Goal: Feedback & Contribution: Submit feedback/report problem

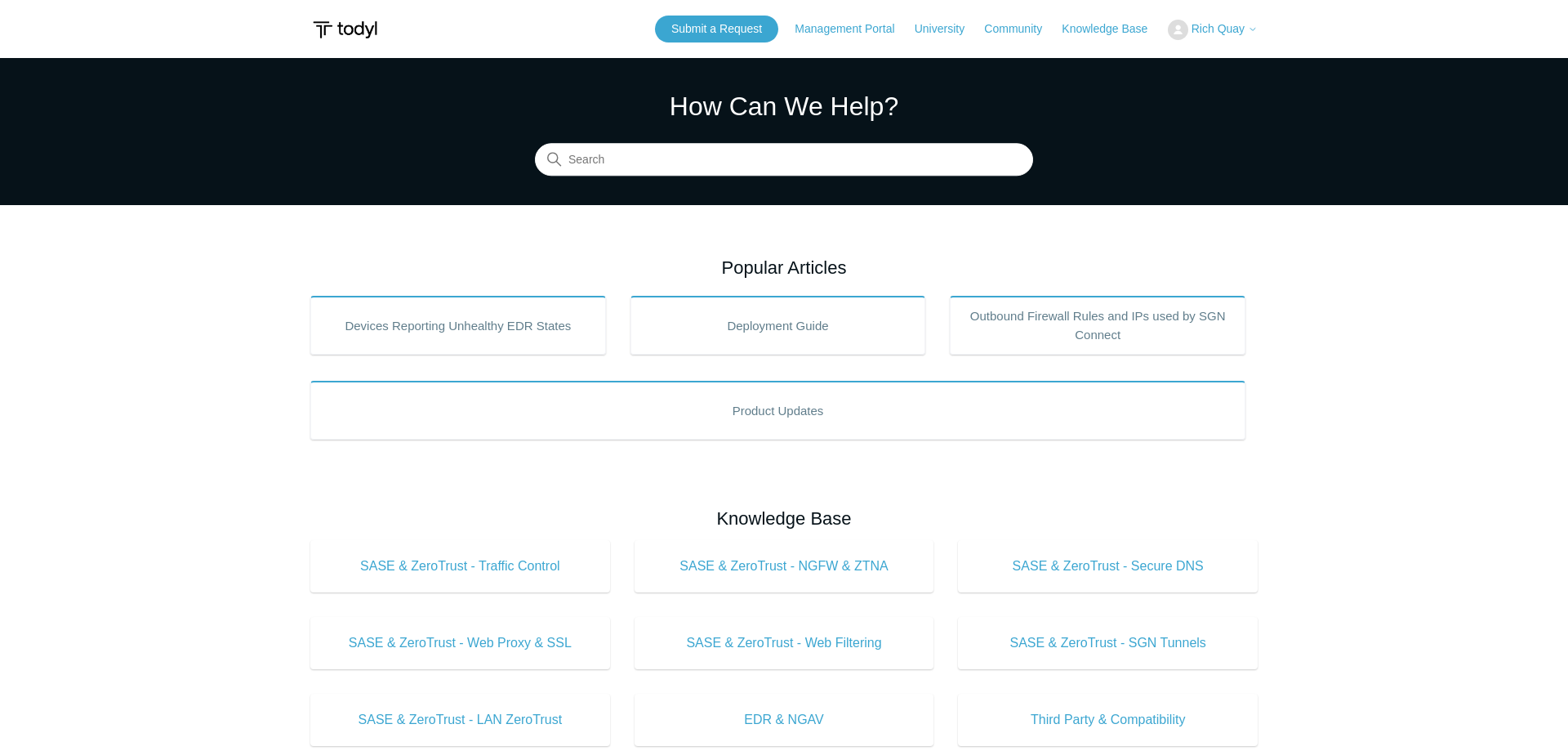
click at [1247, 39] on button "Rich Quay" at bounding box center [1212, 30] width 90 height 20
click at [1224, 73] on link "My Support Requests" at bounding box center [1248, 64] width 159 height 29
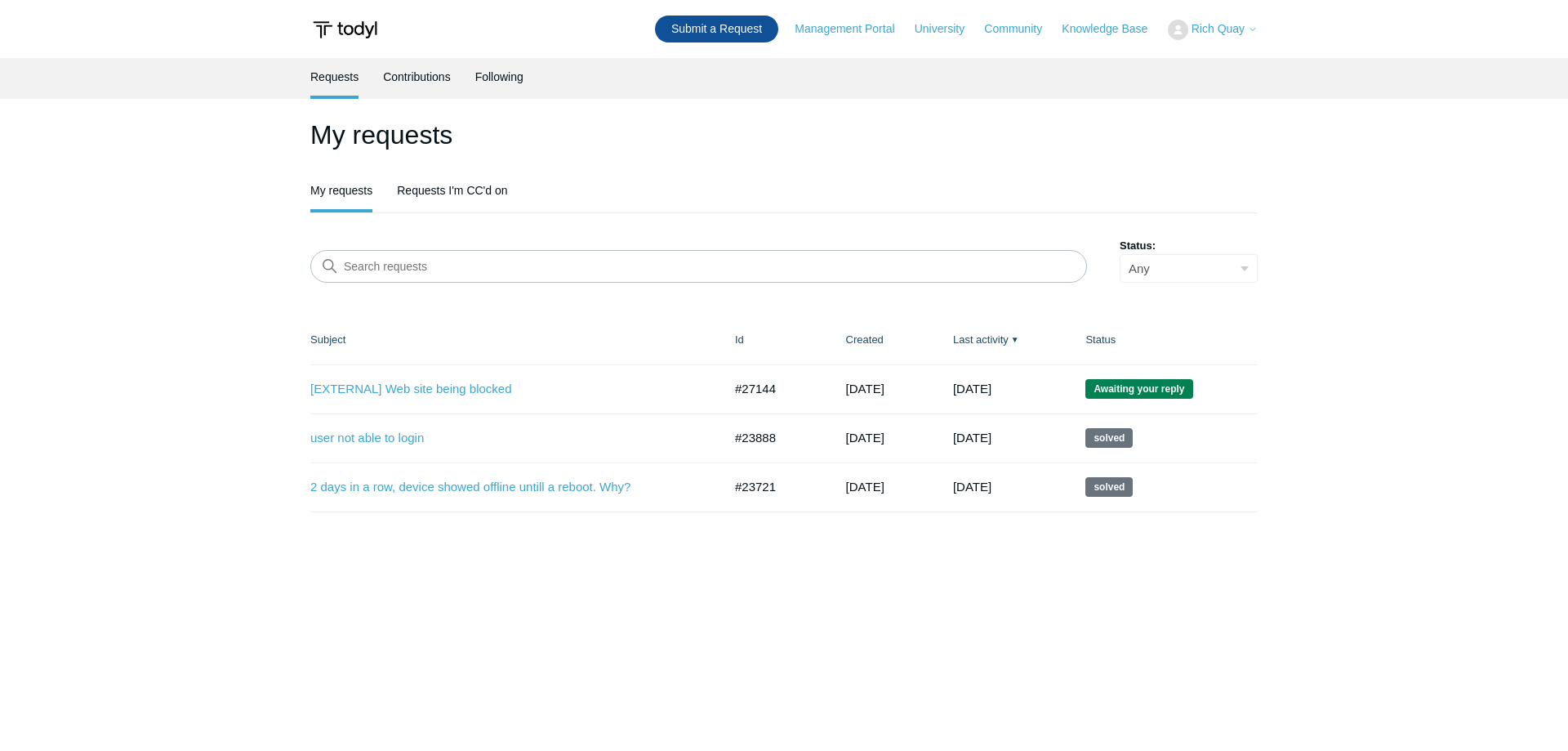
click at [737, 34] on link "Submit a Request" at bounding box center [716, 29] width 123 height 27
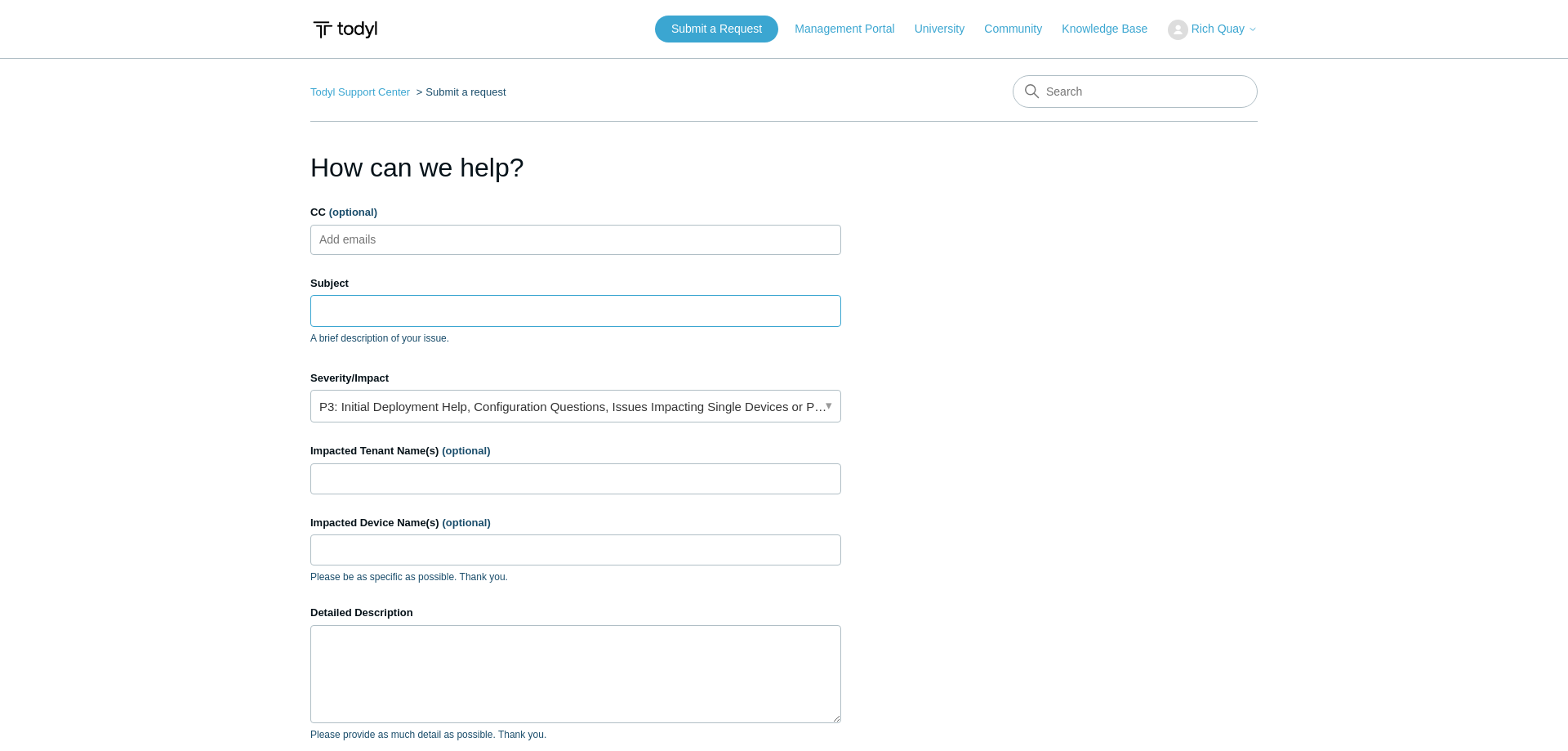
click at [592, 326] on input "Subject" at bounding box center [576, 311] width 531 height 31
click at [1502, 486] on main "Todyl Support Center Submit a request How can we help? CC (optional) Add emails…" at bounding box center [784, 479] width 1568 height 843
click at [544, 308] on input "Subject" at bounding box center [576, 311] width 531 height 31
click at [571, 683] on textarea "Detailed Description" at bounding box center [576, 674] width 531 height 98
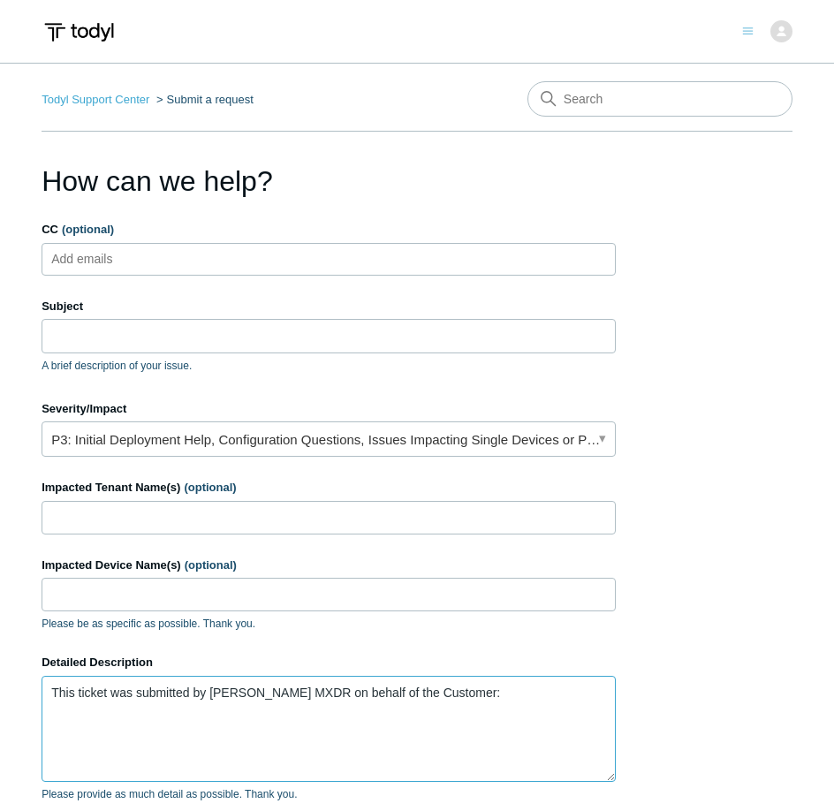
paste textarea "Got a tenant that can not get to the internet this morning, they got swap to th…"
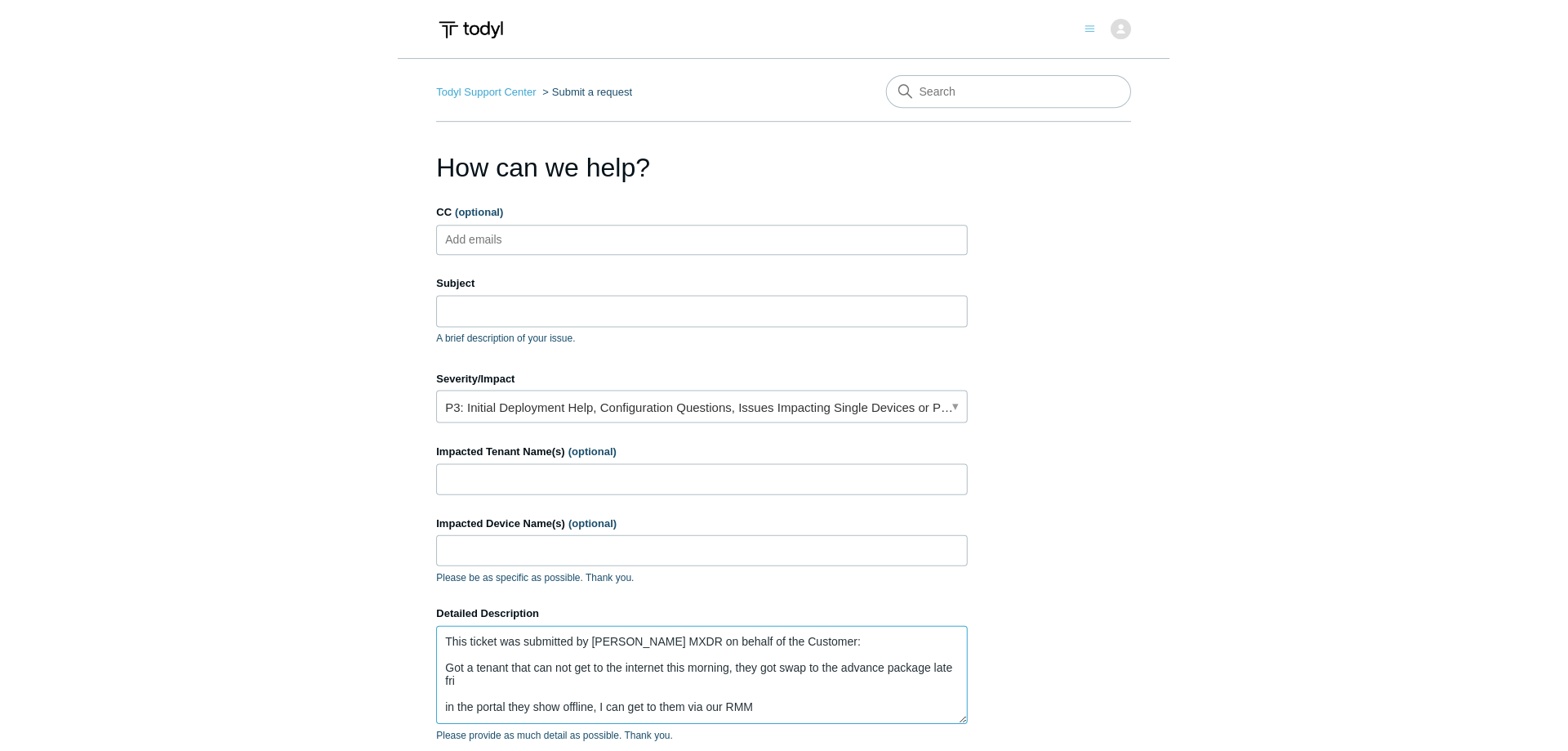
scroll to position [4, 0]
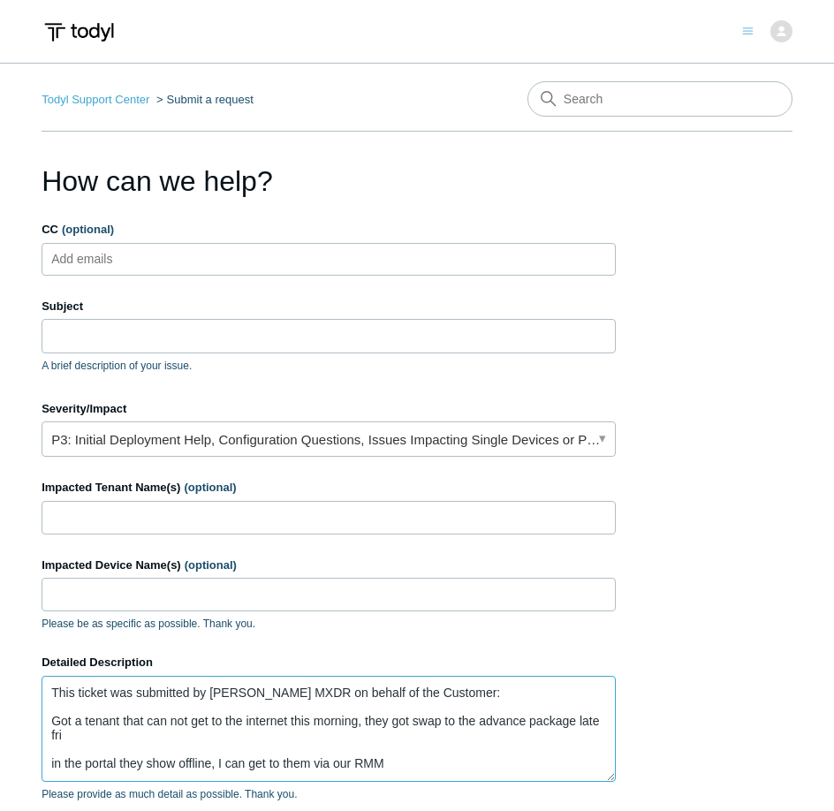
click at [250, 734] on textarea "This ticket was submitted by [PERSON_NAME] MXDR on behalf of the Customer: Got …" at bounding box center [329, 729] width 574 height 106
click at [55, 710] on textarea "This ticket was submitted by [PERSON_NAME] MXDR on behalf of the Customer: Got …" at bounding box center [329, 729] width 574 height 106
type textarea "This ticket was submitted by [PERSON_NAME] MXDR on behalf of the Customer: "Got…"
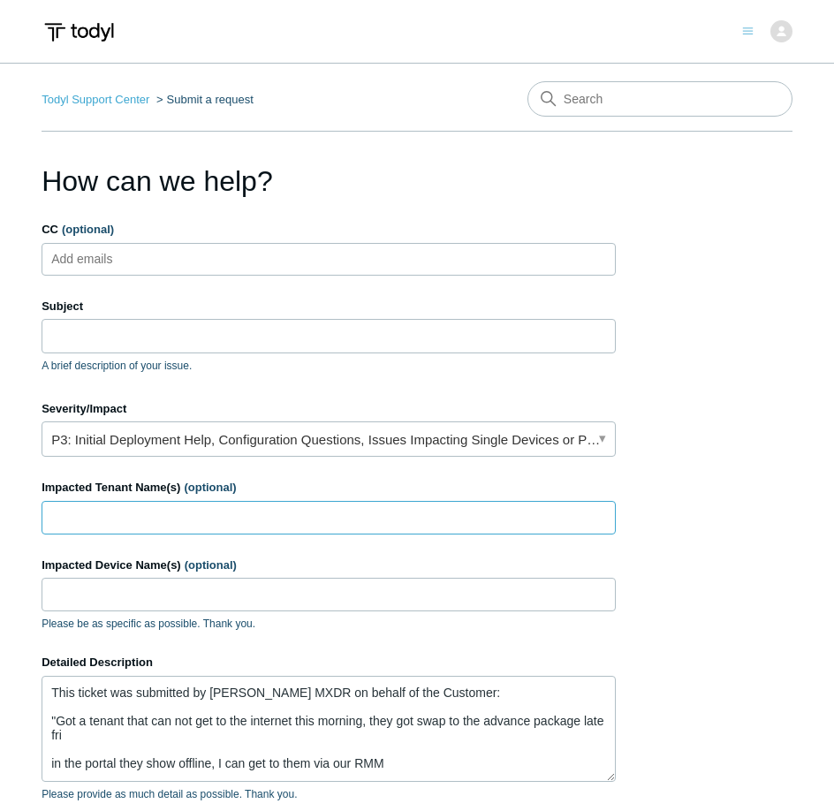
click at [135, 503] on input "Impacted Tenant Name(s) (optional)" at bounding box center [329, 518] width 574 height 34
paste input "m&W Transport"
type input "m&W Transport"
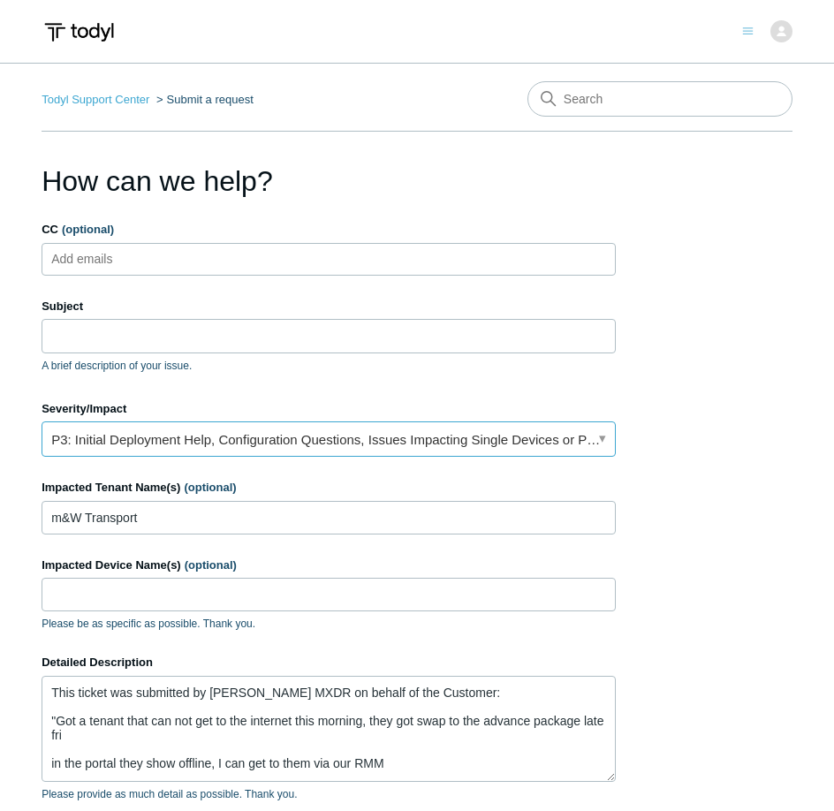
click at [149, 442] on link "P3: Initial Deployment Help, Configuration Questions, Issues Impacting Single D…" at bounding box center [329, 438] width 574 height 35
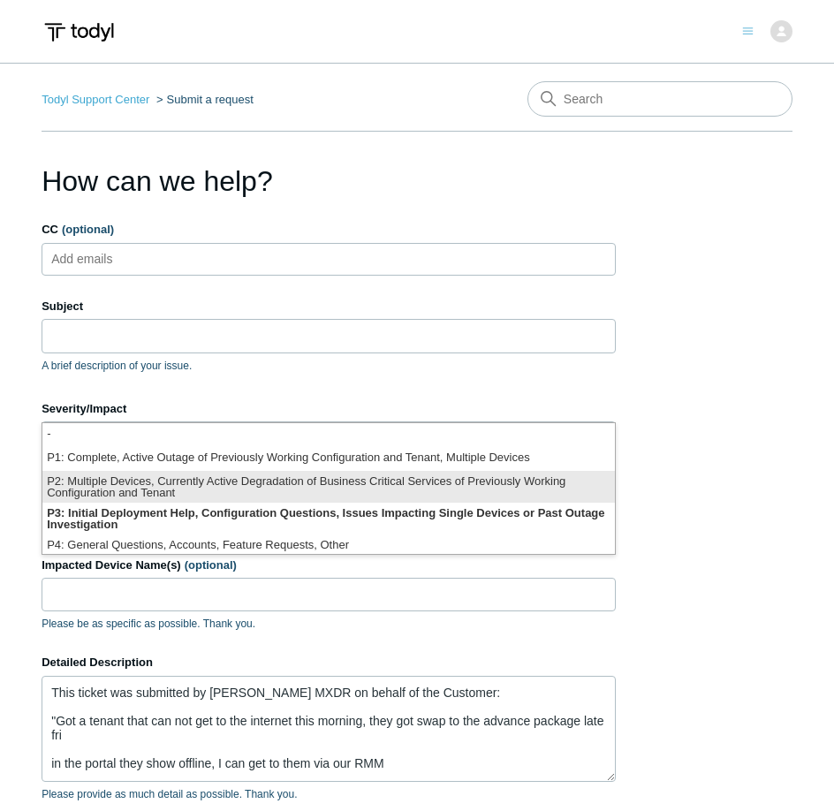
click at [165, 483] on li "P2: Multiple Devices, Currently Active Degradation of Business Critical Service…" at bounding box center [328, 487] width 572 height 32
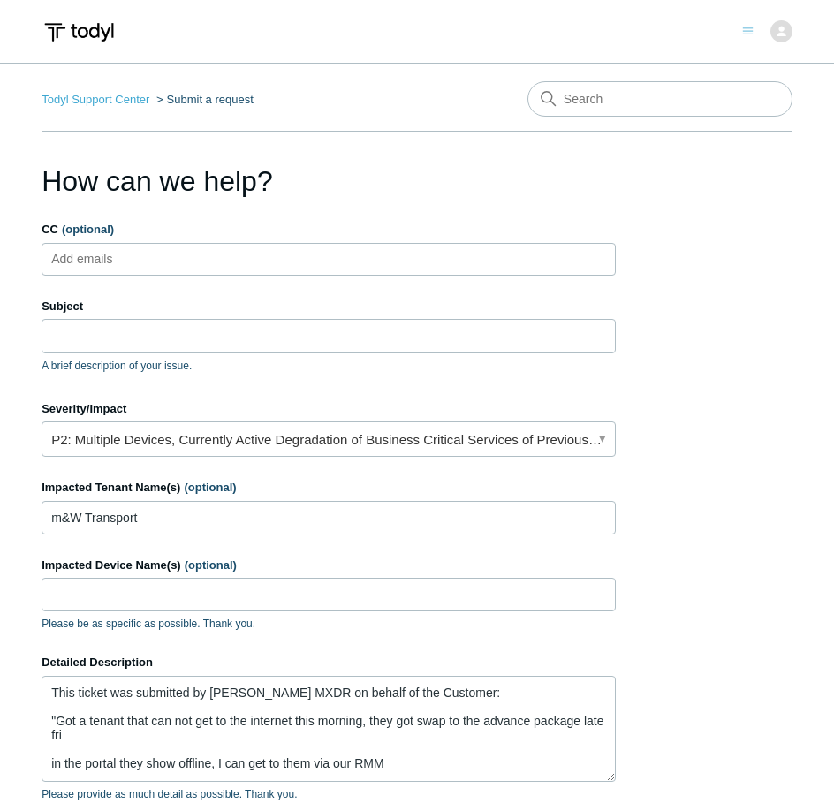
click at [188, 359] on p "A brief description of your issue." at bounding box center [329, 366] width 574 height 16
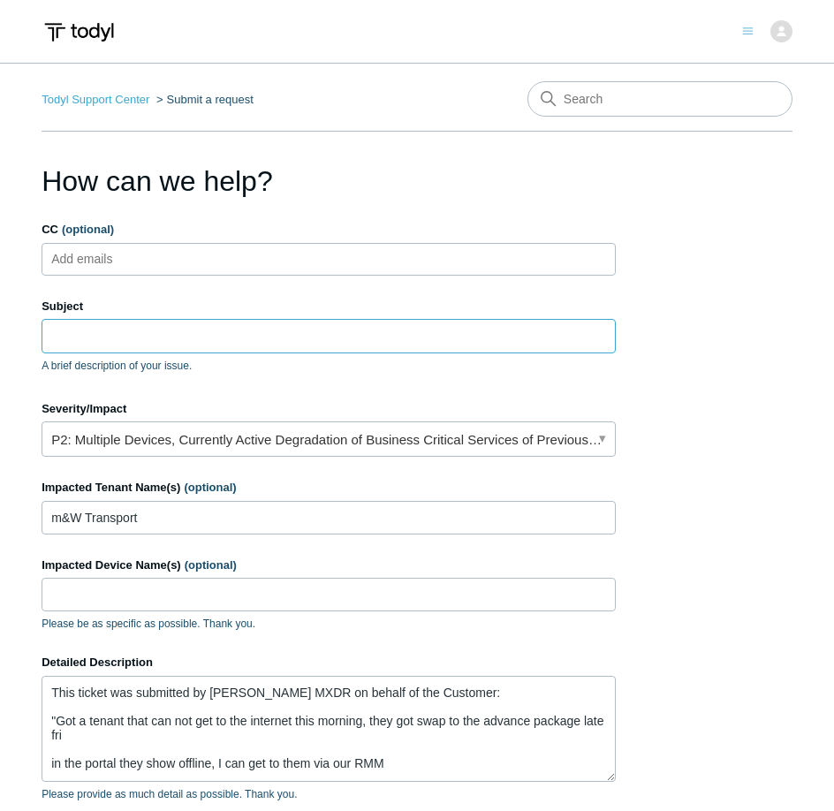
click at [197, 345] on input "Subject" at bounding box center [329, 336] width 574 height 34
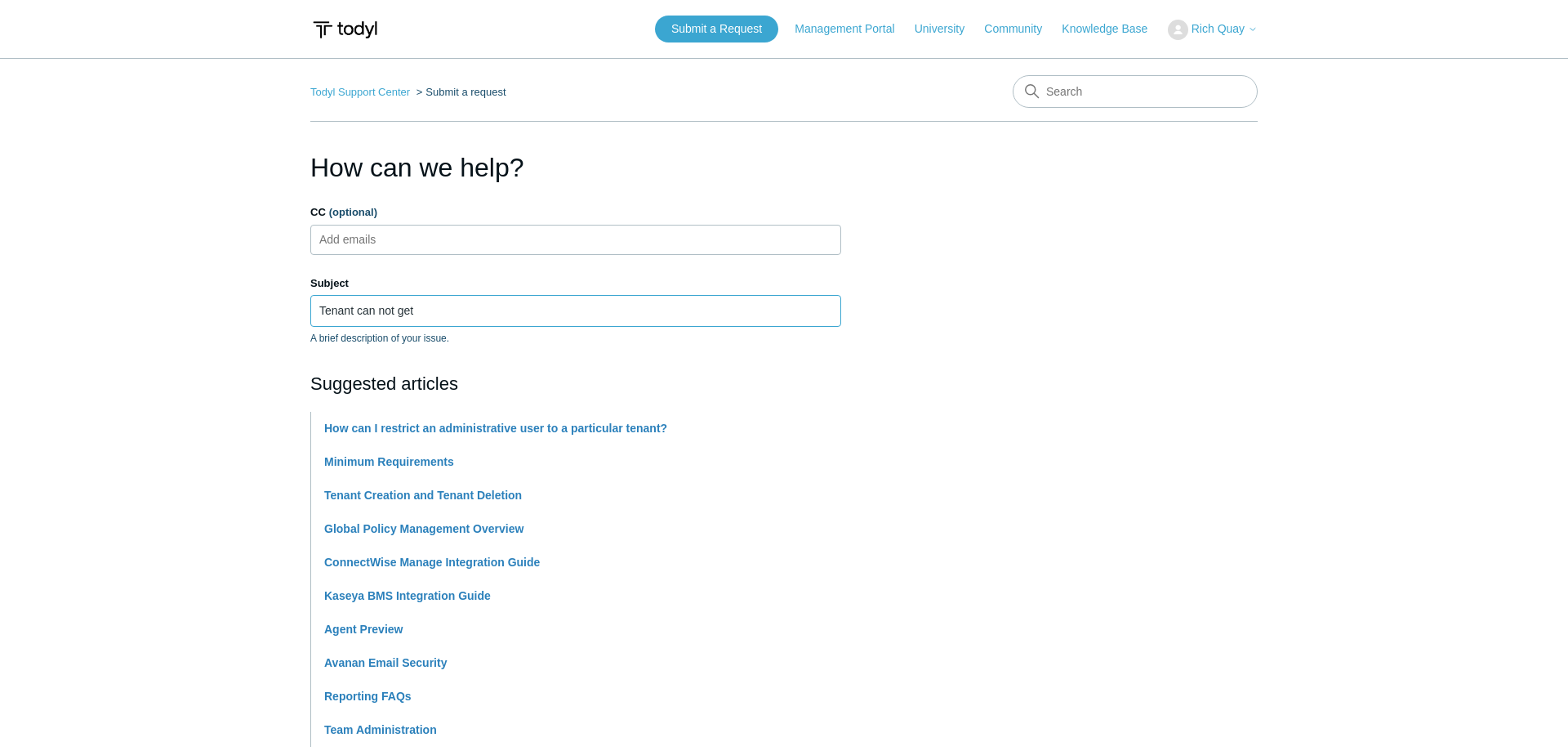
scroll to position [9, 0]
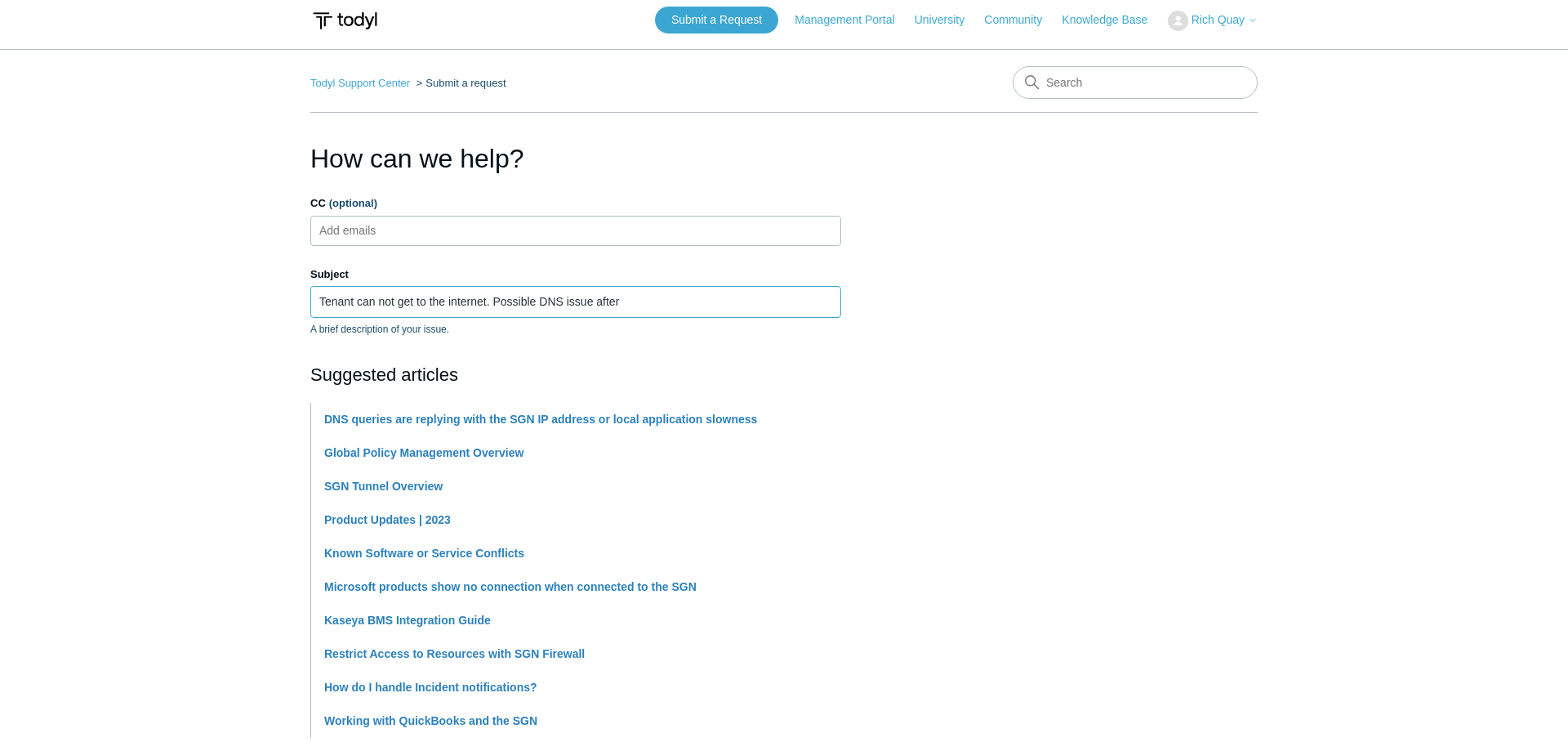
click at [649, 306] on input "Tenant can not get to the internet. Possible DNS issue after" at bounding box center [576, 302] width 531 height 31
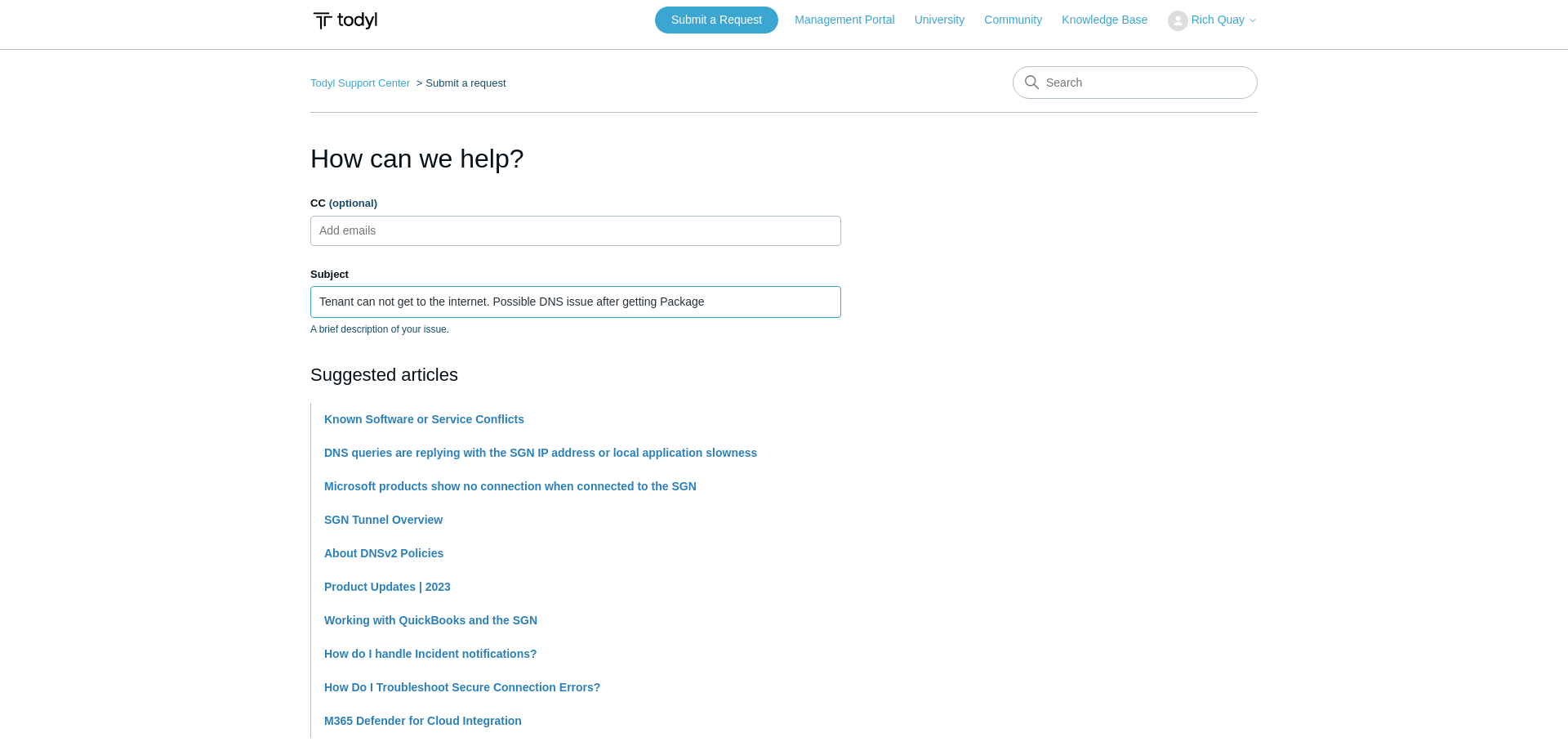
click at [724, 299] on input "Tenant can not get to the internet. Possible DNS issue after getting Package" at bounding box center [576, 302] width 531 height 31
click at [662, 304] on input "Tenant can not get to the internet. Possible DNS issue after getting Package" at bounding box center [576, 302] width 531 height 31
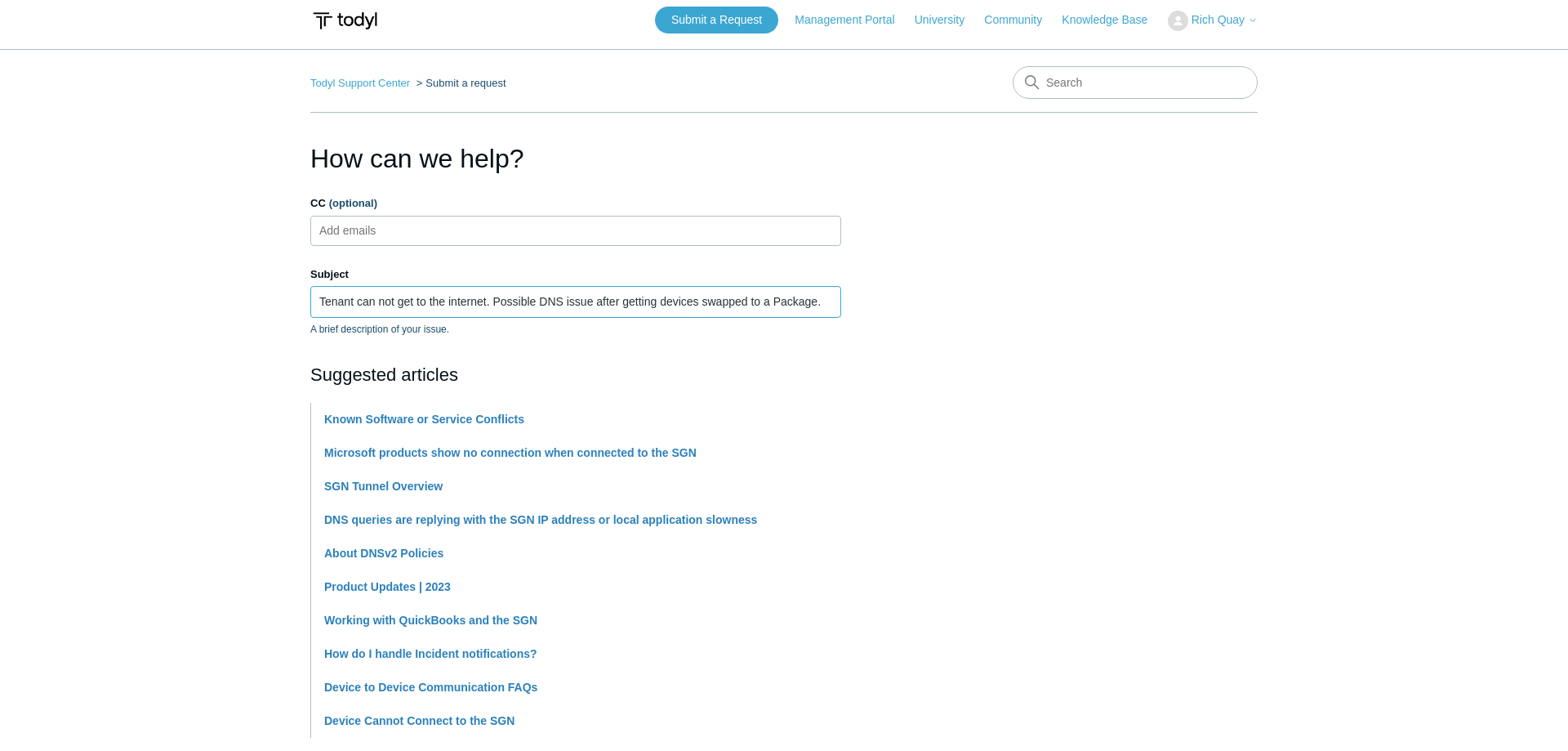
click at [594, 301] on input "Tenant can not get to the internet. Possible DNS issue after getting devices sw…" at bounding box center [576, 302] width 531 height 31
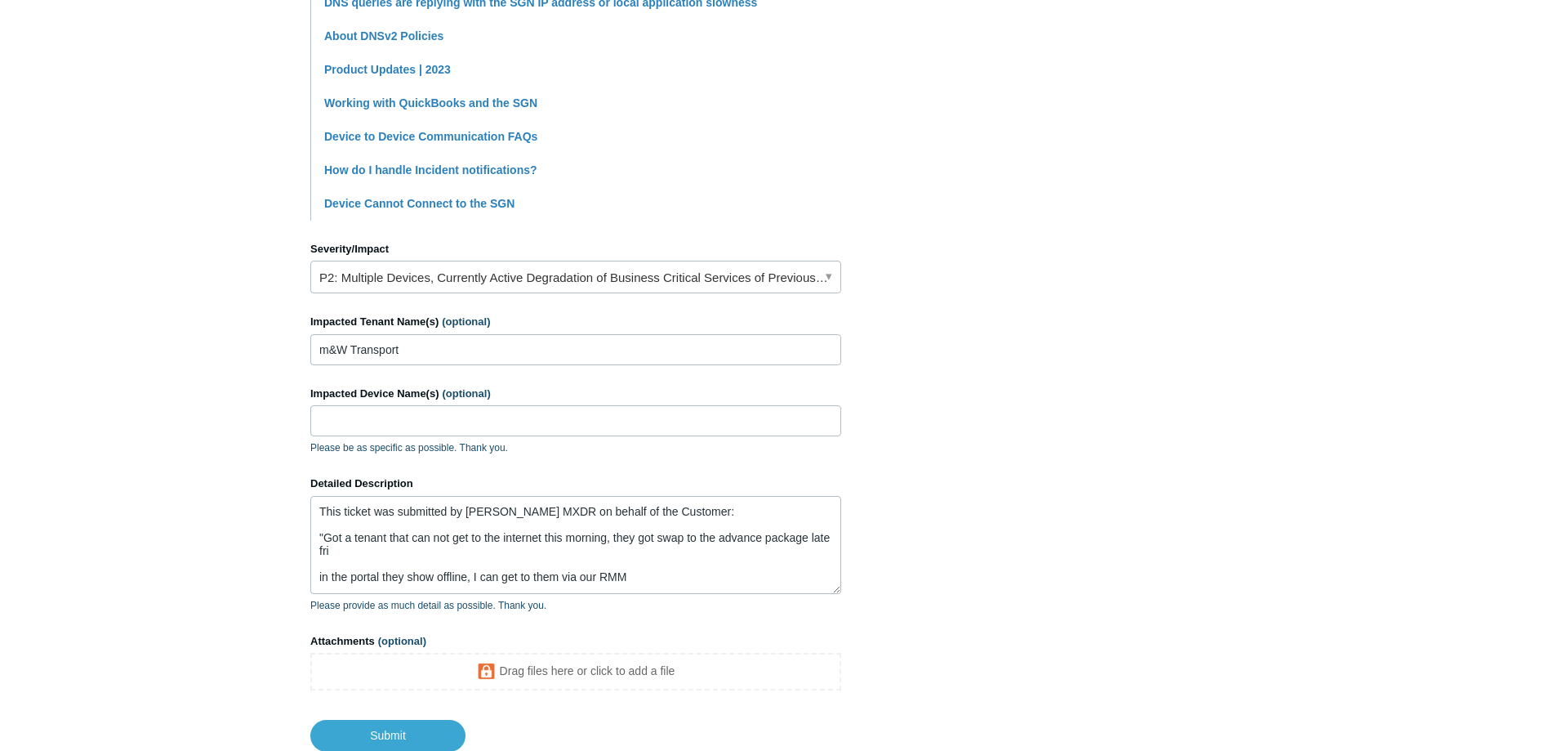
scroll to position [642, 0]
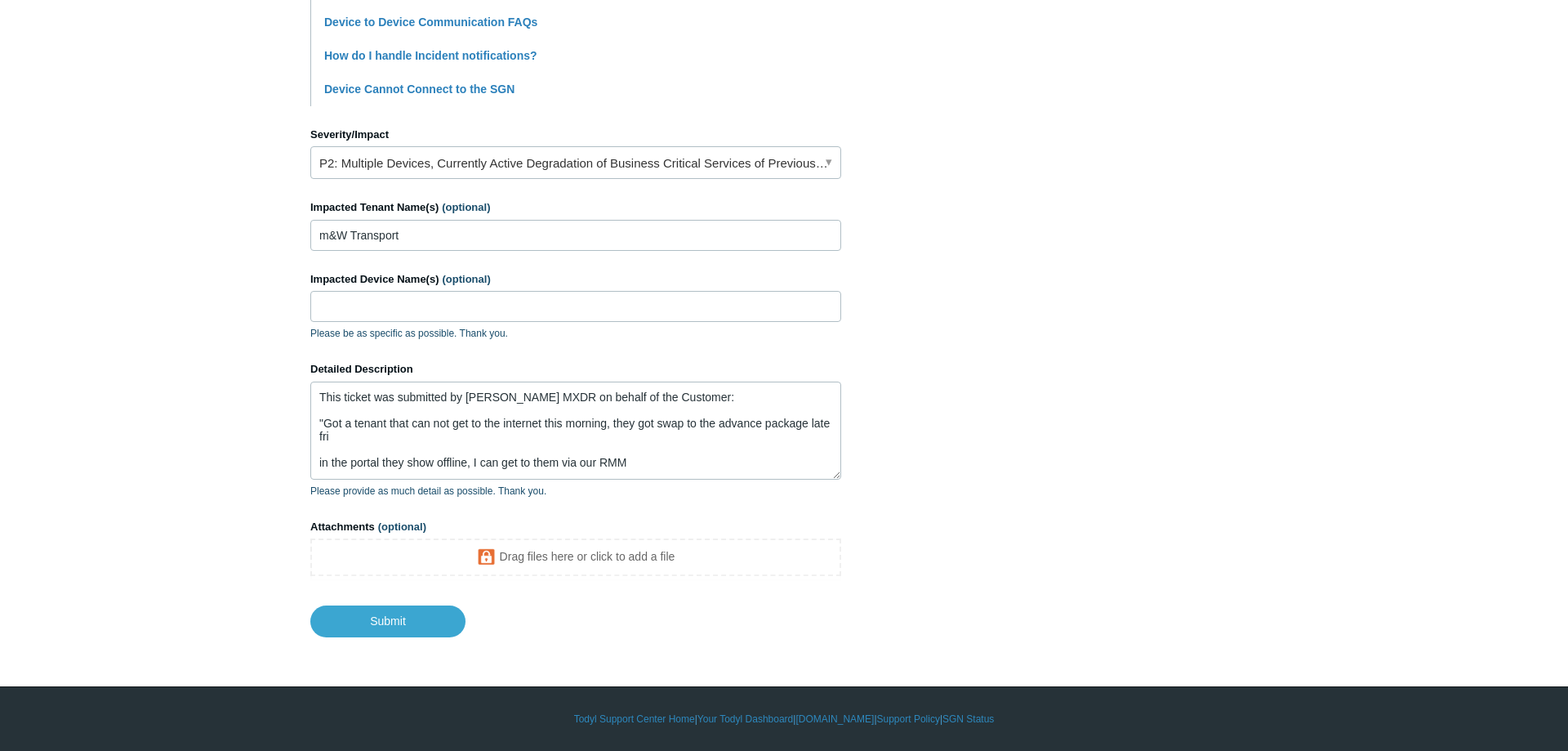
type input "Tenant can not get to the internet. Possible DNS issues after getting devices s…"
click at [672, 475] on textarea "This ticket was submitted by [PERSON_NAME] MXDR on behalf of the Customer: "Got…" at bounding box center [576, 430] width 531 height 98
click at [643, 456] on textarea "This ticket was submitted by [PERSON_NAME] MXDR on behalf of the Customer: "Got…" at bounding box center [576, 430] width 531 height 98
paste textarea "I think it is the DNS not resolveing how can we fix this"
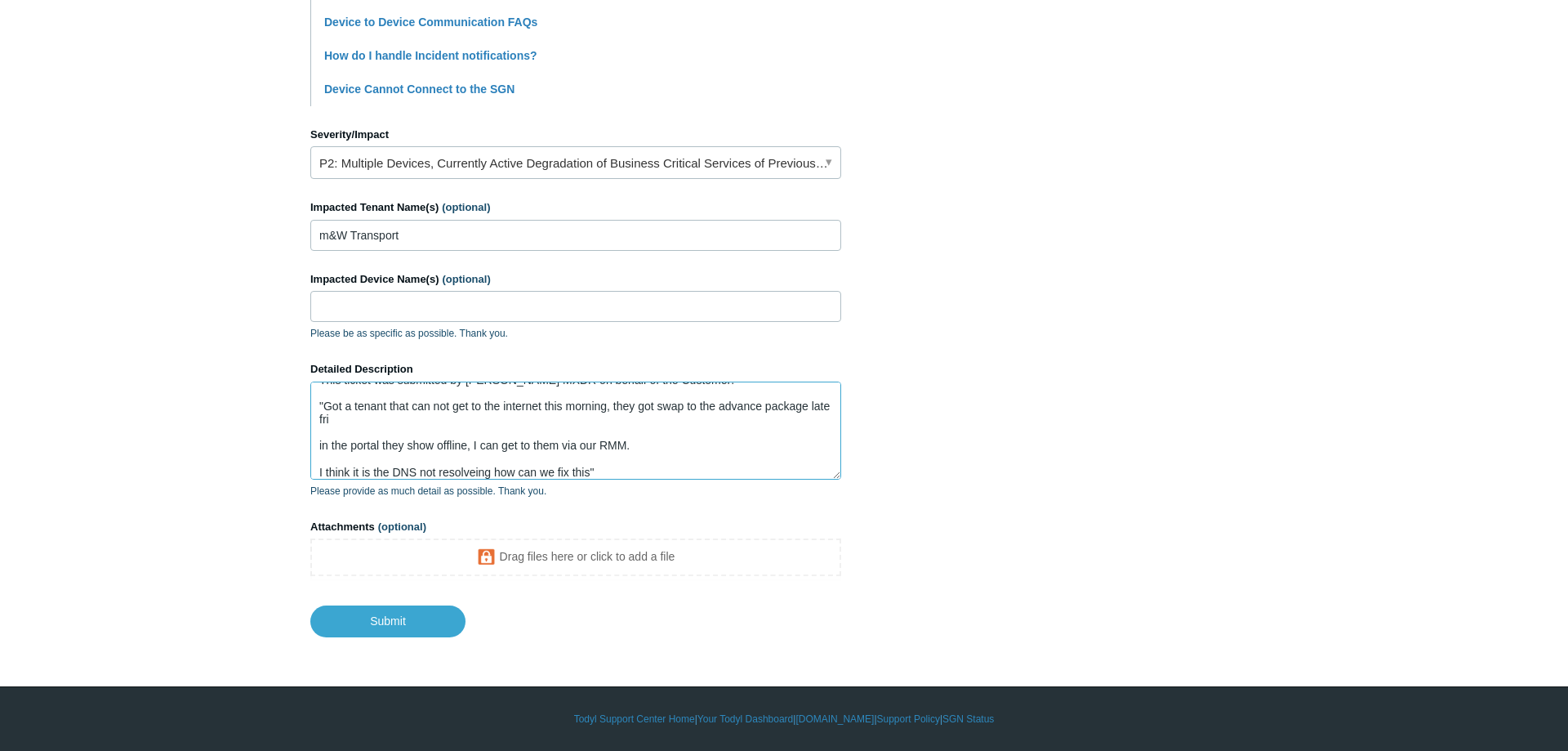
click at [392, 423] on textarea "This ticket was submitted by [PERSON_NAME] MXDR on behalf of the Customer: "Got…" at bounding box center [576, 430] width 531 height 98
type textarea "This ticket was submitted by [PERSON_NAME] MXDR on behalf of the Customer: "Got…"
click at [429, 626] on input "Submit" at bounding box center [388, 620] width 155 height 32
